Goal: Navigation & Orientation: Find specific page/section

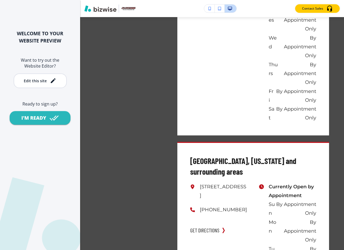
scroll to position [3315, 0]
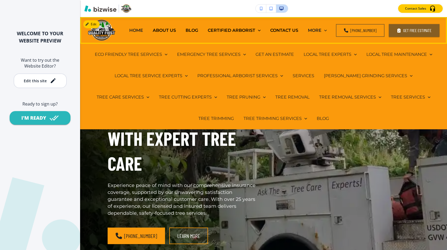
click at [322, 29] on p "MORE" at bounding box center [315, 30] width 14 height 6
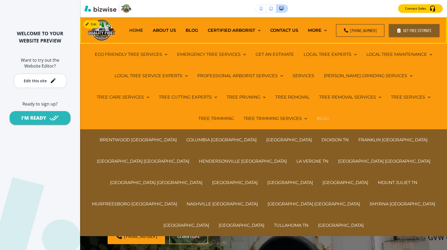
click at [317, 118] on p "BLOG" at bounding box center [323, 118] width 12 height 6
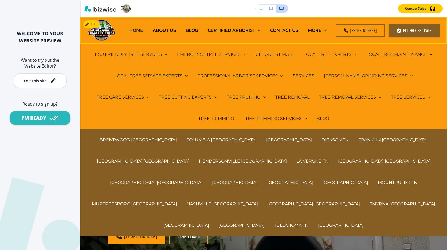
click at [312, 122] on div "BLOG" at bounding box center [323, 118] width 22 height 21
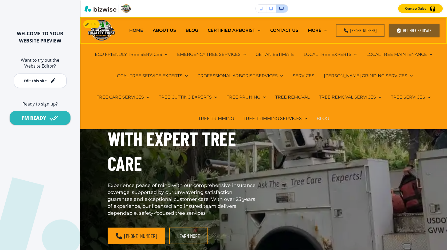
click at [317, 118] on p "BLOG" at bounding box center [323, 118] width 12 height 6
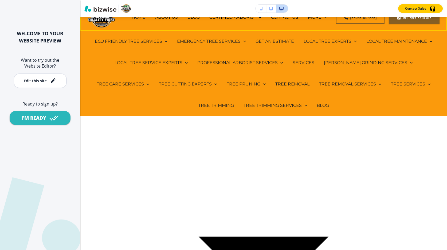
scroll to position [27, 0]
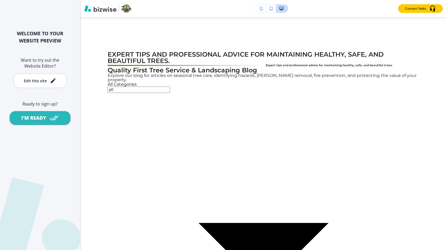
click at [27, 212] on div "WELCOME TO YOUR WEBSITE PREVIEW Want to try out the Website Editor? Edit this s…" at bounding box center [40, 125] width 80 height 250
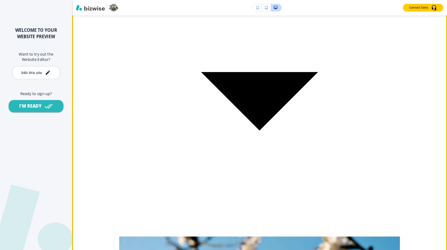
scroll to position [178, 0]
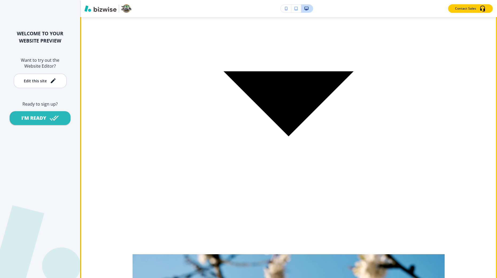
click at [309, 42] on div "All Categories all Select Category" at bounding box center [289, 92] width 312 height 324
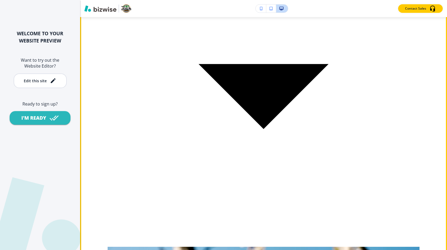
scroll to position [207, 0]
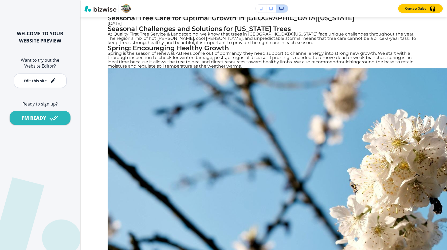
scroll to position [0, 0]
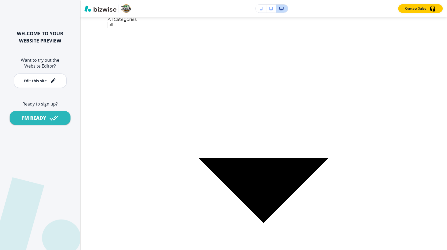
scroll to position [99, 0]
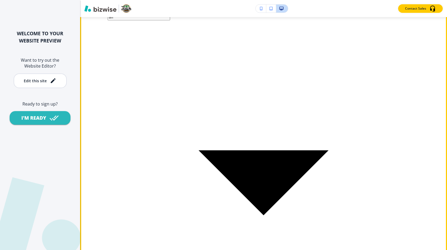
click at [298, 0] on body "WELCOME TO YOUR WEBSITE PREVIEW Want to try out the Website Editor? Edit this s…" at bounding box center [223, 0] width 447 height 0
click at [323, 4] on div at bounding box center [223, 4] width 447 height 0
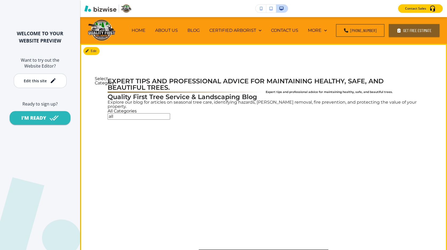
scroll to position [51, 0]
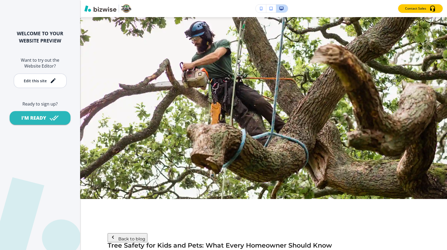
scroll to position [0, 0]
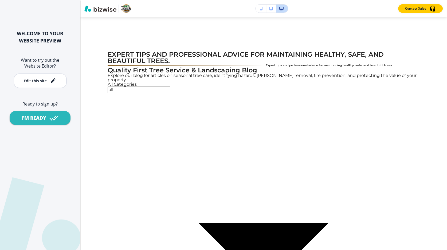
scroll to position [41, 0]
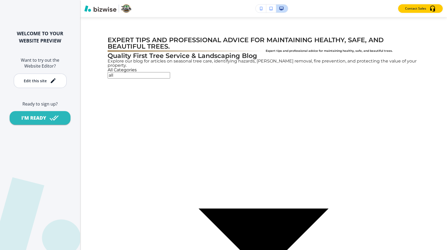
click at [314, 0] on body "WELCOME TO YOUR WEBSITE PREVIEW Want to try out the Website Editor? Edit this s…" at bounding box center [223, 0] width 447 height 0
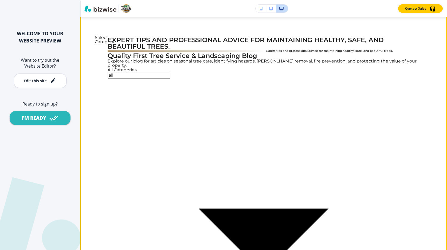
click at [300, 4] on div at bounding box center [223, 4] width 447 height 0
click at [287, 0] on body "WELCOME TO YOUR WEBSITE PREVIEW Want to try out the Website Editor? Edit this s…" at bounding box center [223, 0] width 447 height 0
click at [302, 21] on li "Professional Tree Services" at bounding box center [229, 19] width 437 height 4
click at [305, 0] on body "WELCOME TO YOUR WEBSITE PREVIEW Want to try out the Website Editor? Edit this s…" at bounding box center [223, 0] width 447 height 0
click at [296, 9] on li "All Categories" at bounding box center [229, 6] width 437 height 4
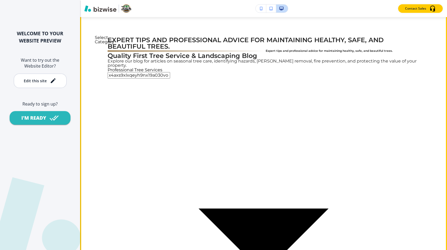
type input "all"
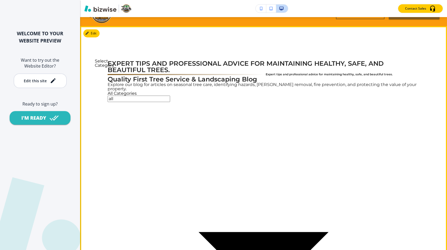
scroll to position [15, 0]
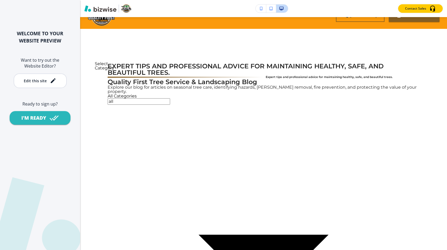
click at [51, 176] on div "WELCOME TO YOUR WEBSITE PREVIEW Want to try out the Website Editor? Edit this s…" at bounding box center [40, 125] width 80 height 250
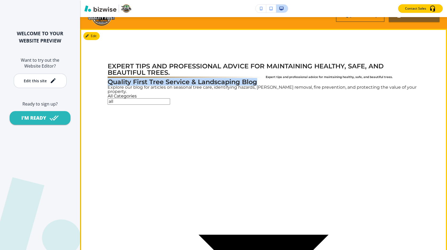
drag, startPoint x: 109, startPoint y: 112, endPoint x: 151, endPoint y: 157, distance: 61.6
click at [151, 85] on h2 "Quality First Tree Service & Landscaping Blog" at bounding box center [264, 82] width 312 height 6
drag, startPoint x: 147, startPoint y: 152, endPoint x: 103, endPoint y: 107, distance: 63.5
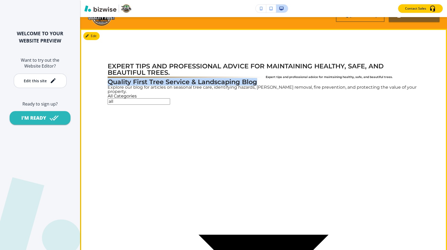
click at [110, 85] on h2 "Quality First Tree Service & Landscaping Blog" at bounding box center [264, 82] width 312 height 6
drag, startPoint x: 108, startPoint y: 109, endPoint x: 147, endPoint y: 153, distance: 59.1
click at [147, 85] on h2 "Quality First Tree Service & Landscaping Blog" at bounding box center [264, 82] width 312 height 6
click at [146, 85] on h2 "Quality First Tree Service & Landscaping Blog" at bounding box center [264, 82] width 312 height 6
click at [138, 85] on h2 "Quality First Tree Service & Landscaping Blog" at bounding box center [264, 82] width 312 height 6
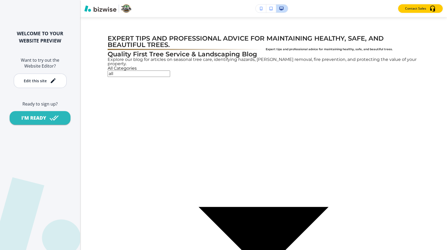
scroll to position [44, 0]
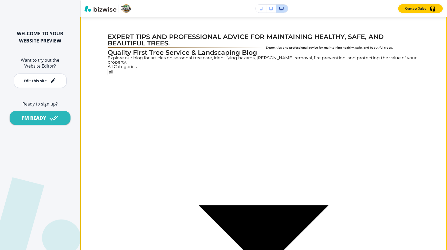
click at [302, 0] on body "WELCOME TO YOUR WEBSITE PREVIEW Want to try out the Website Editor? Edit this s…" at bounding box center [223, 0] width 447 height 0
click at [247, 4] on div at bounding box center [223, 4] width 447 height 0
click at [324, 0] on body "WELCOME TO YOUR WEBSITE PREVIEW Want to try out the Website Editor? Edit this s…" at bounding box center [223, 0] width 447 height 0
click at [237, 4] on div at bounding box center [223, 4] width 447 height 0
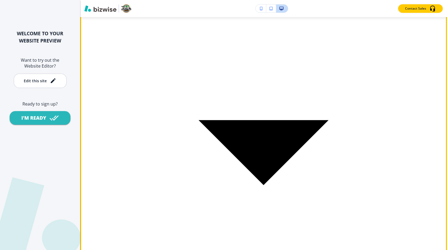
scroll to position [150, 0]
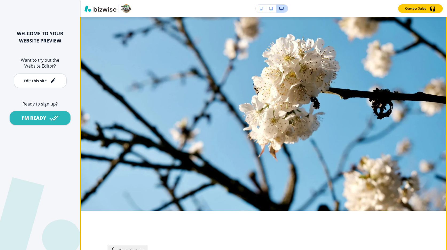
scroll to position [0, 0]
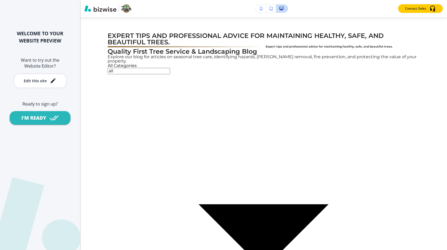
scroll to position [69, 0]
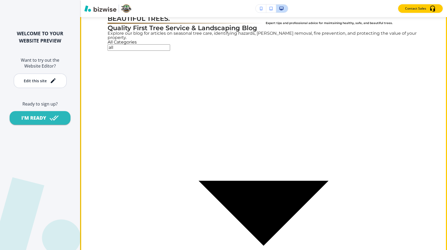
click at [316, 47] on body "WELCOME TO YOUR WEBSITE PREVIEW Want to try out the Website Editor? Edit this s…" at bounding box center [223, 25] width 447 height 43
click at [329, 26] on li "Property & Yard Maintenance" at bounding box center [229, 23] width 437 height 4
type input "s7gwn2gq3mqw015wbxckbrob"
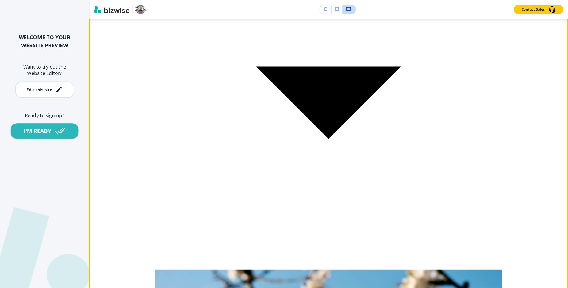
scroll to position [189, 0]
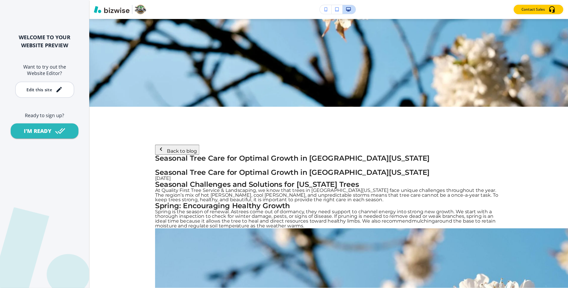
scroll to position [0, 0]
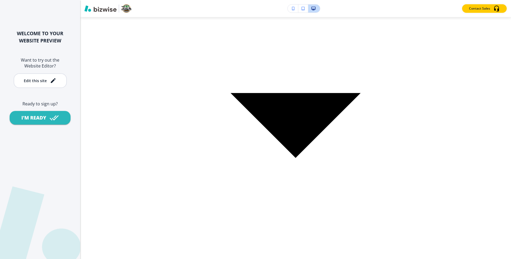
scroll to position [157, 0]
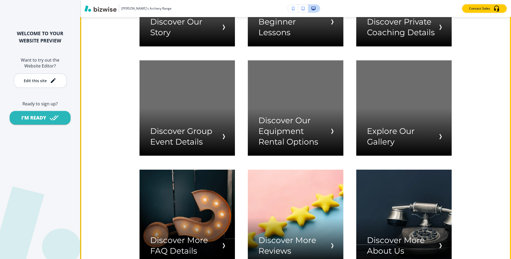
scroll to position [1072, 0]
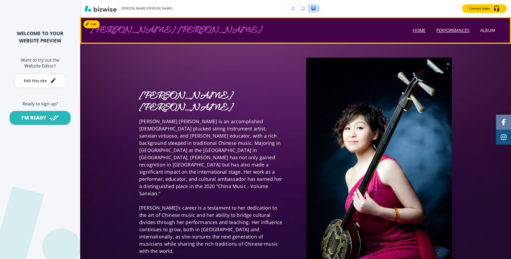
click at [451, 28] on p "Performances" at bounding box center [452, 30] width 33 height 6
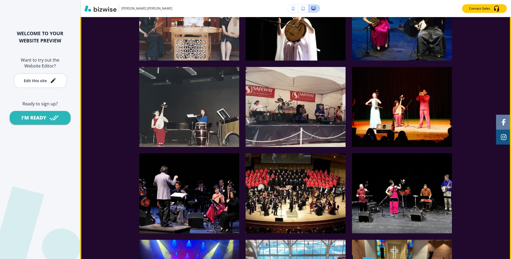
scroll to position [724, 0]
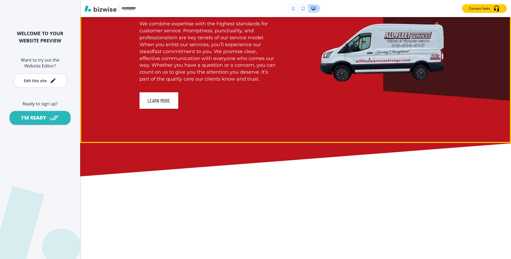
scroll to position [1392, 0]
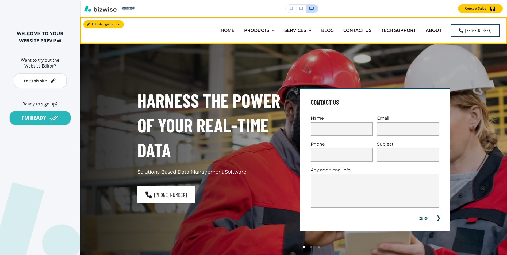
click at [95, 24] on button "Edit Navigation Bar" at bounding box center [103, 24] width 40 height 8
